Goal: Use online tool/utility

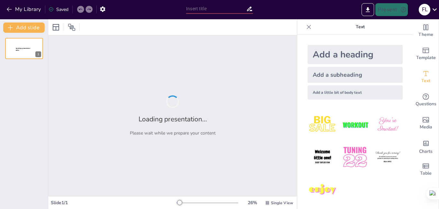
type input "Imported Proyecto_Sala_Comedor_Actualizado_.pptx"
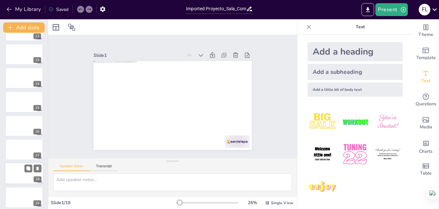
scroll to position [285, 0]
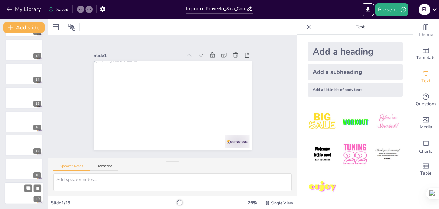
click at [15, 191] on div at bounding box center [24, 194] width 39 height 22
click at [24, 168] on div at bounding box center [24, 170] width 39 height 22
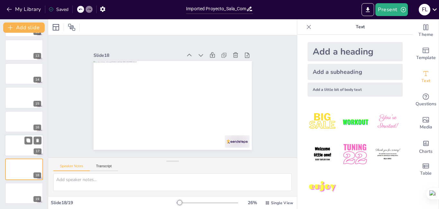
click at [24, 147] on div at bounding box center [24, 146] width 39 height 22
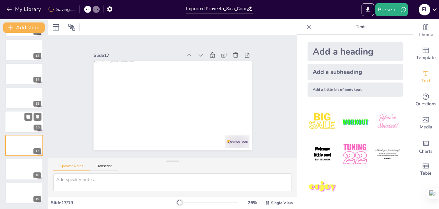
click at [25, 121] on div at bounding box center [24, 122] width 39 height 22
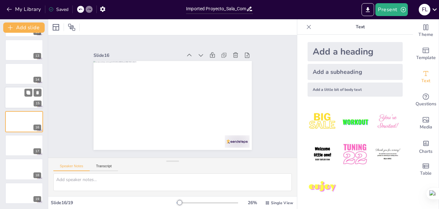
click at [29, 97] on div at bounding box center [24, 98] width 39 height 22
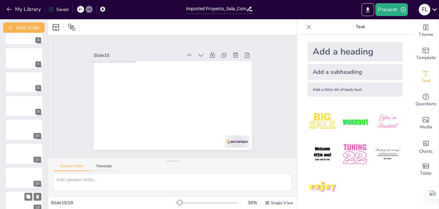
click at [32, 88] on div at bounding box center [24, 82] width 38 height 21
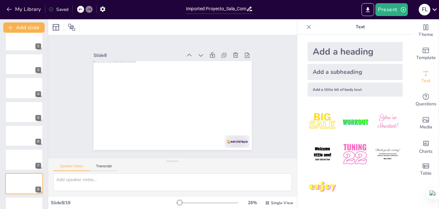
scroll to position [31, 0]
click at [32, 88] on div at bounding box center [32, 85] width 17 height 8
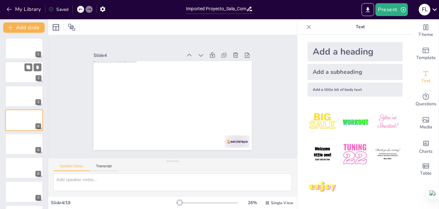
click at [24, 72] on div at bounding box center [24, 73] width 39 height 22
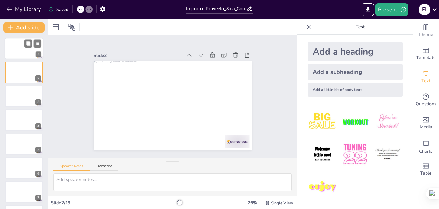
click at [13, 49] on div at bounding box center [24, 49] width 39 height 22
